Goal: Information Seeking & Learning: Learn about a topic

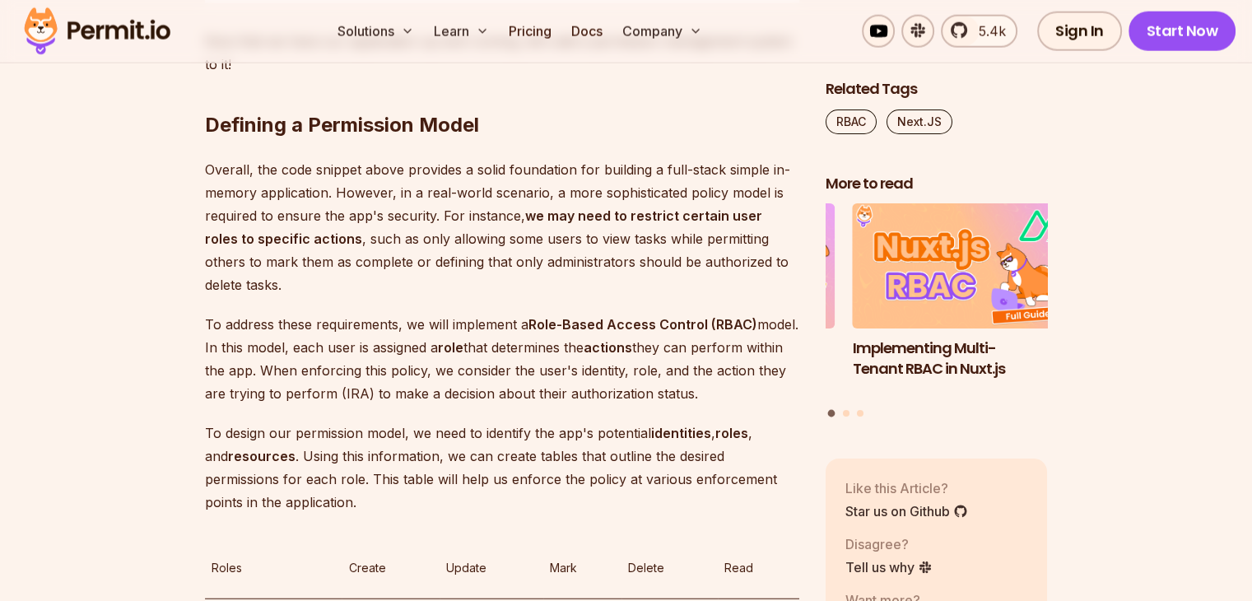
scroll to position [3951, 0]
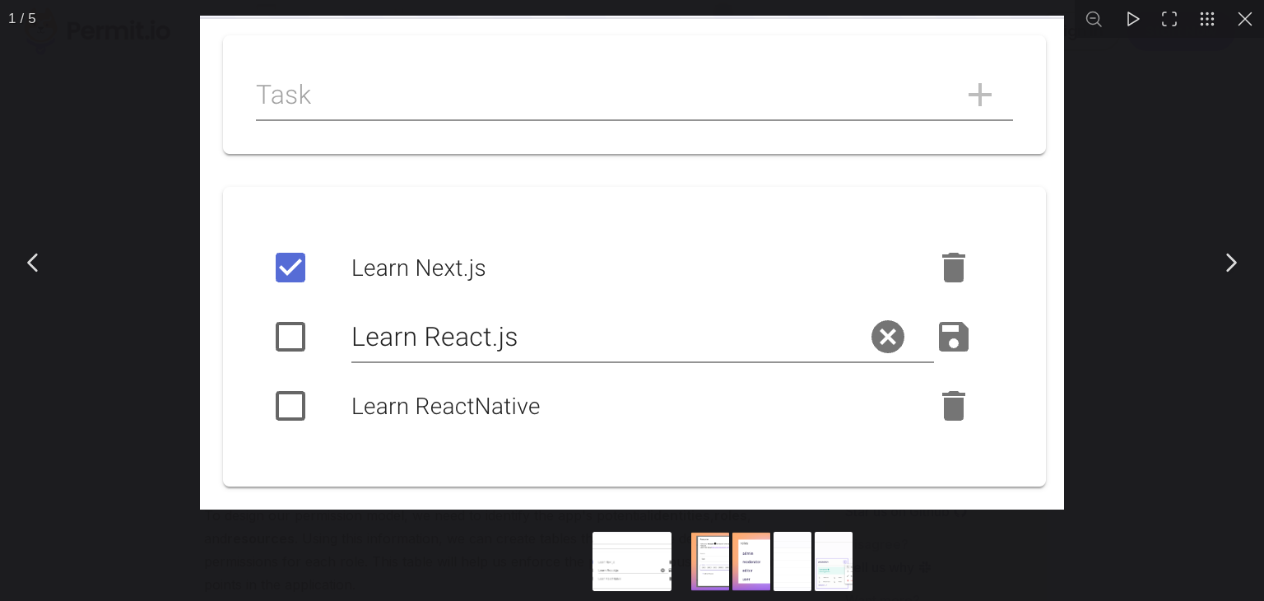
click at [1232, 259] on button "You can close this modal content with the ESC key" at bounding box center [1230, 262] width 41 height 41
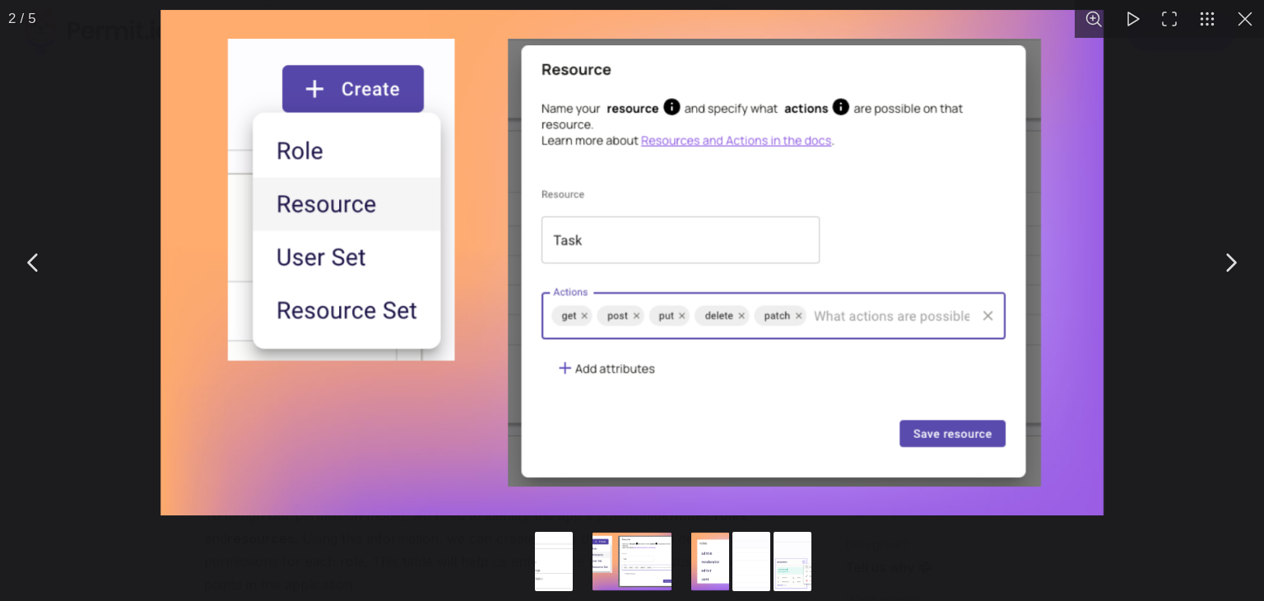
click at [1232, 259] on button "You can close this modal content with the ESC key" at bounding box center [1230, 262] width 41 height 41
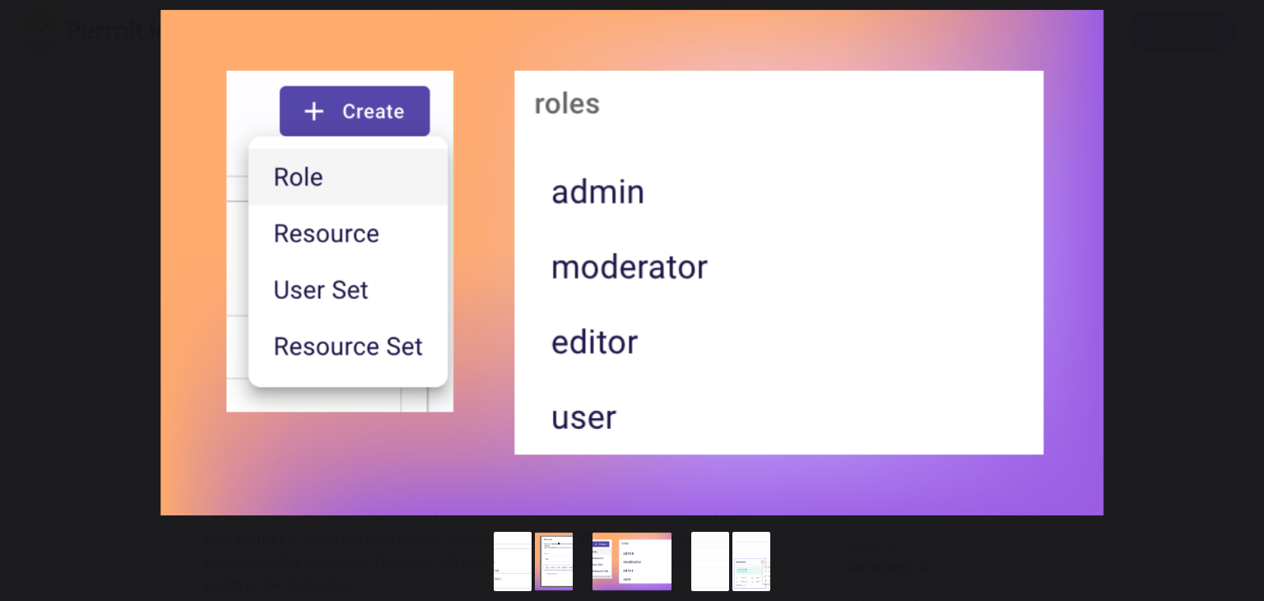
click at [1232, 259] on button "You can close this modal content with the ESC key" at bounding box center [1230, 262] width 41 height 41
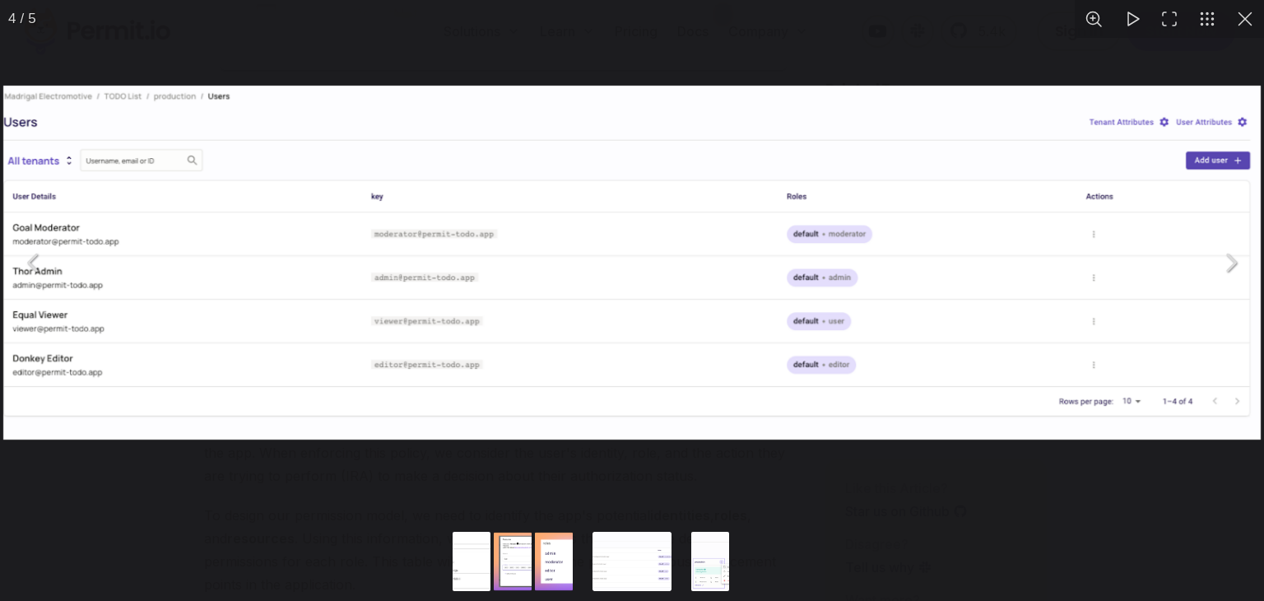
click at [1238, 268] on button "You can close this modal content with the ESC key" at bounding box center [1230, 262] width 41 height 41
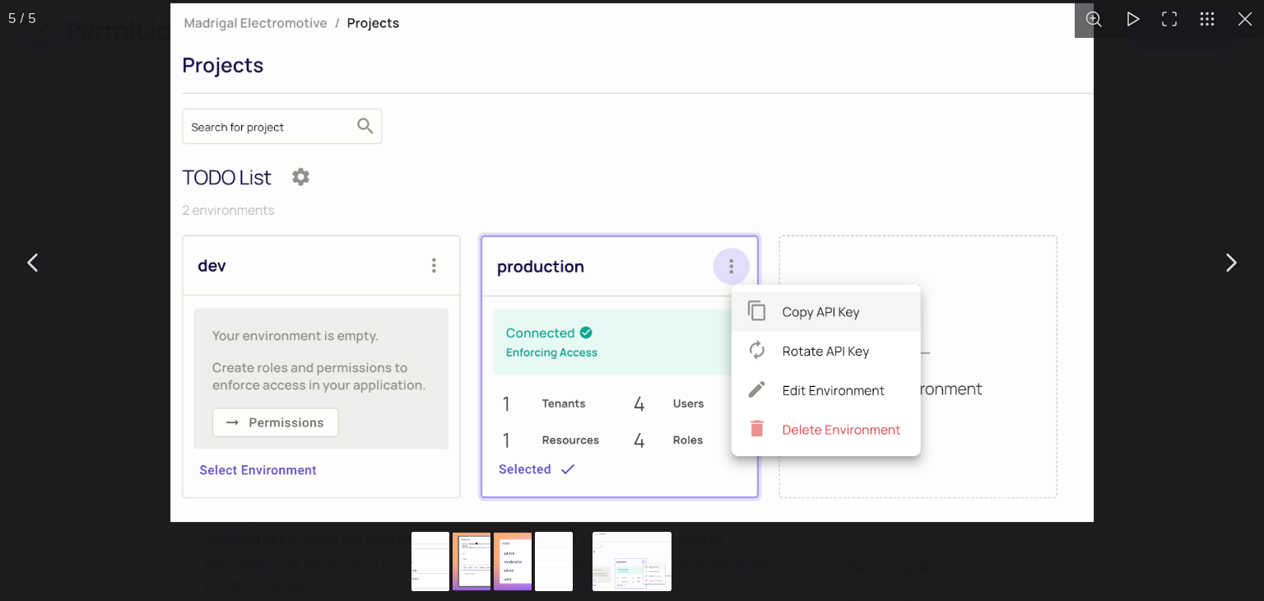
click at [1251, 12] on button "You can close this modal content with the ESC key" at bounding box center [1246, 19] width 38 height 38
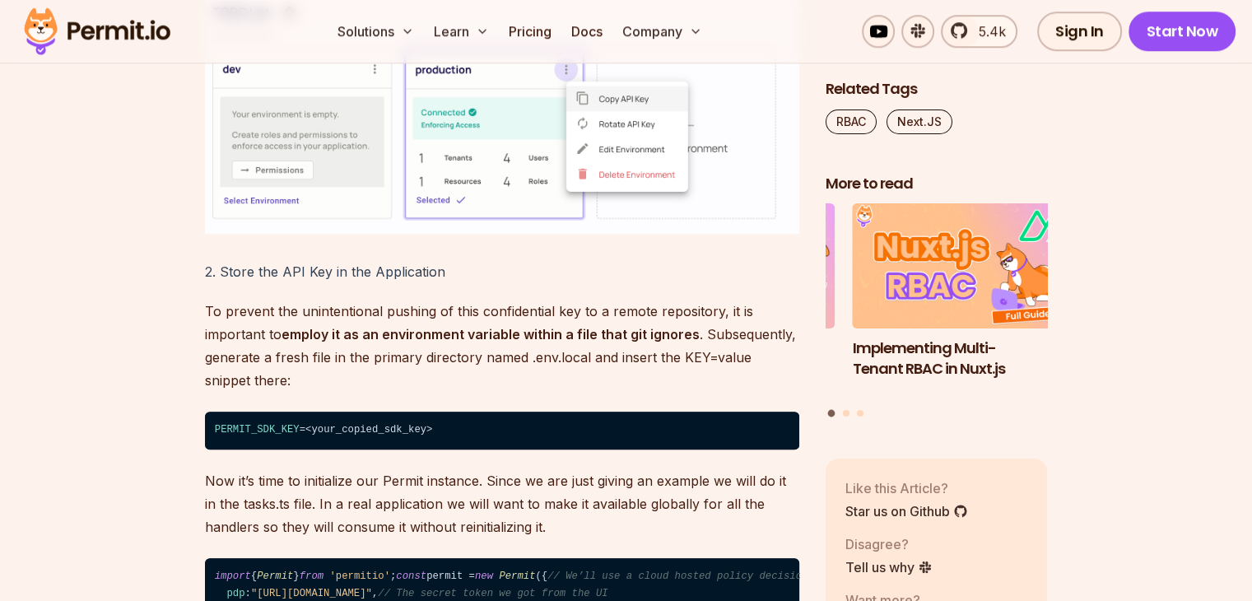
scroll to position [7821, 0]
